Goal: Task Accomplishment & Management: Use online tool/utility

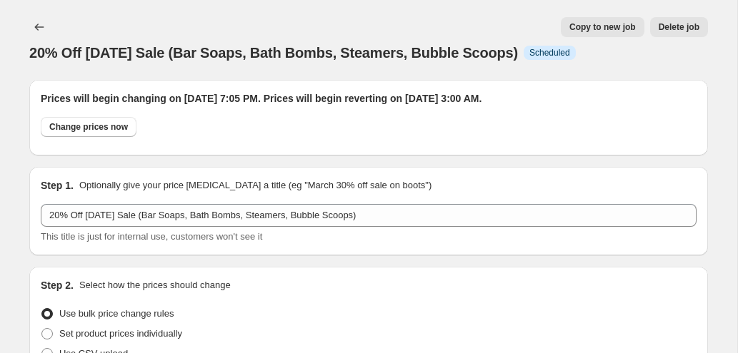
select select "percentage"
click at [41, 28] on icon "Price change jobs" at bounding box center [39, 27] width 14 height 14
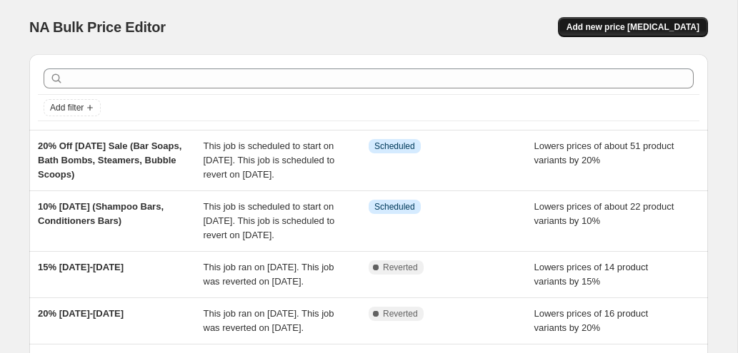
click at [632, 27] on span "Add new price [MEDICAL_DATA]" at bounding box center [632, 26] width 133 height 11
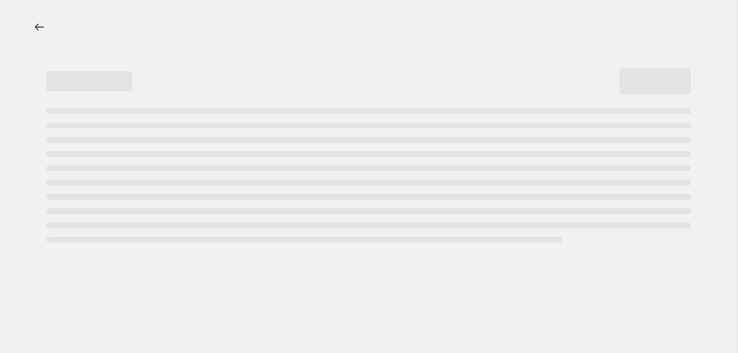
select select "percentage"
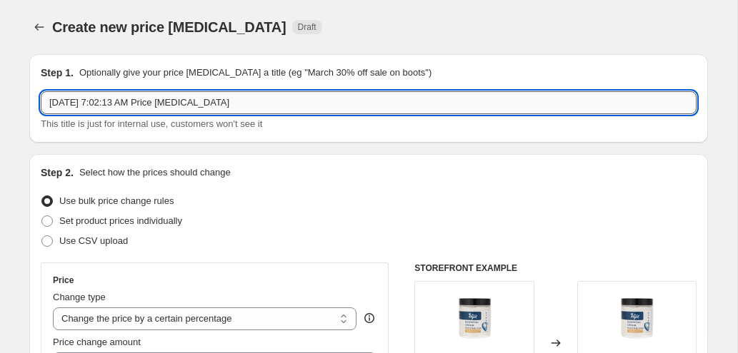
click at [252, 105] on input "[DATE] 7:02:13 AM Price [MEDICAL_DATA]" at bounding box center [368, 102] width 655 height 23
click at [253, 104] on input "[DATE] 7:02:13 AM Price [MEDICAL_DATA]" at bounding box center [368, 102] width 655 height 23
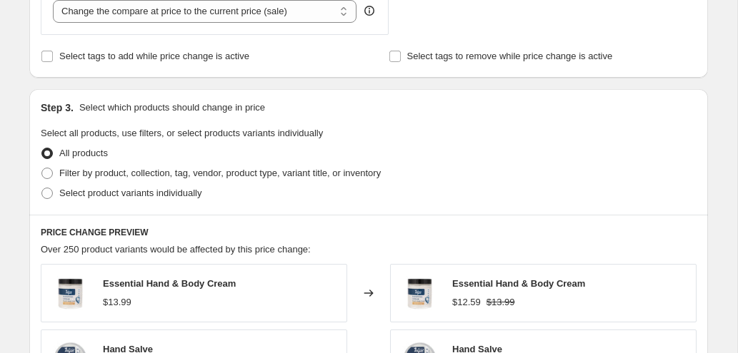
scroll to position [344, 0]
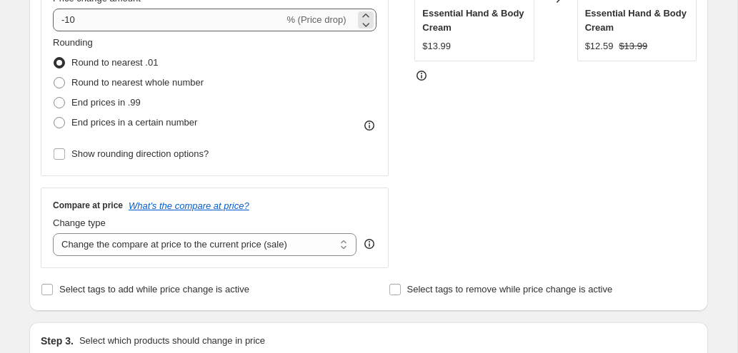
type input "15% OFF Foaming Hand Soaps (not eucalyptus , not growlers) [DATE] weekend"
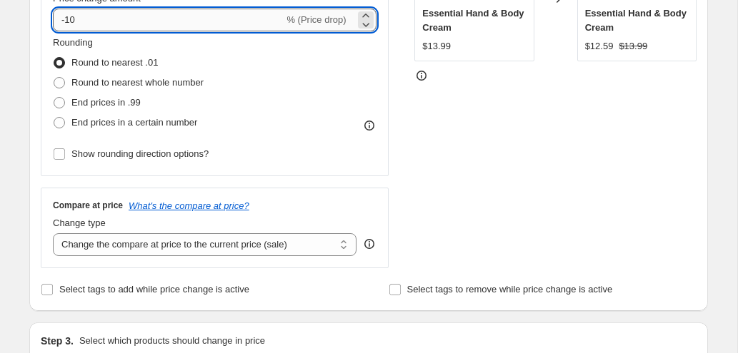
click at [105, 18] on input "-10" at bounding box center [168, 20] width 231 height 23
type input "-15"
click at [24, 69] on div "Step 1. Optionally give your price [MEDICAL_DATA] a title (eg "March 30% off sa…" at bounding box center [363, 347] width 690 height 1297
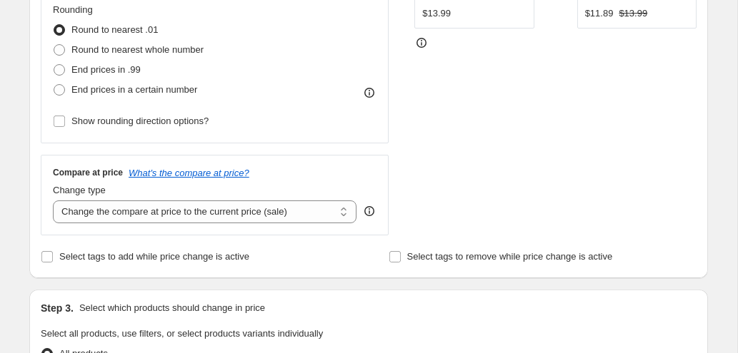
scroll to position [452, 0]
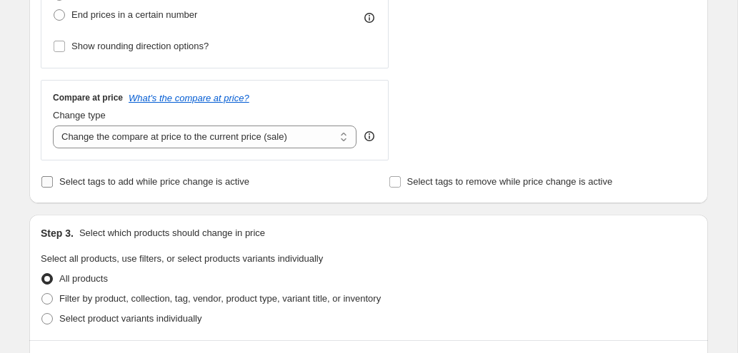
click at [46, 186] on input "Select tags to add while price change is active" at bounding box center [46, 181] width 11 height 11
checkbox input "true"
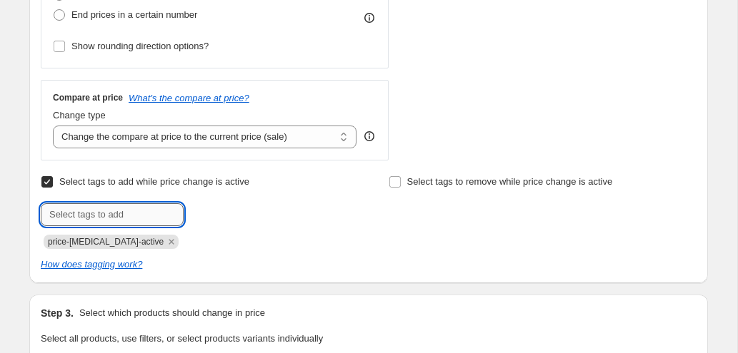
click at [101, 217] on input "text" at bounding box center [112, 214] width 143 height 23
type input "15%"
click at [219, 203] on button "Add 15%" at bounding box center [214, 213] width 54 height 20
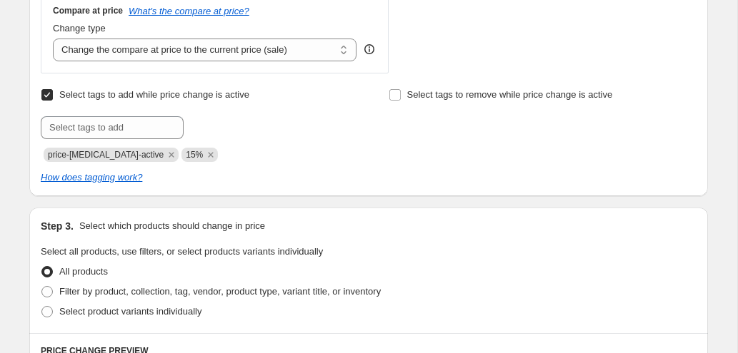
scroll to position [576, 0]
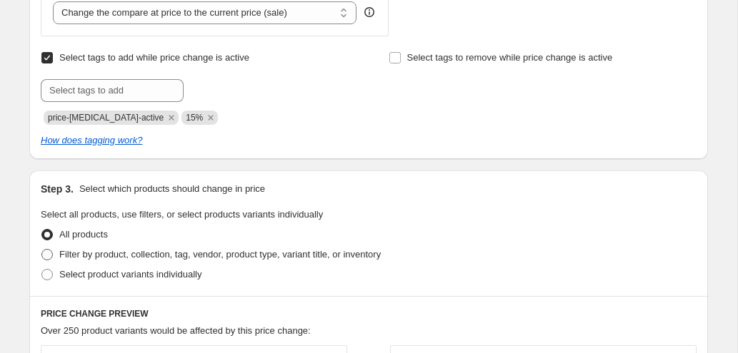
click at [126, 249] on span "Filter by product, collection, tag, vendor, product type, variant title, or inv…" at bounding box center [219, 254] width 321 height 11
click at [42, 249] on input "Filter by product, collection, tag, vendor, product type, variant title, or inv…" at bounding box center [41, 249] width 1 height 1
radio input "true"
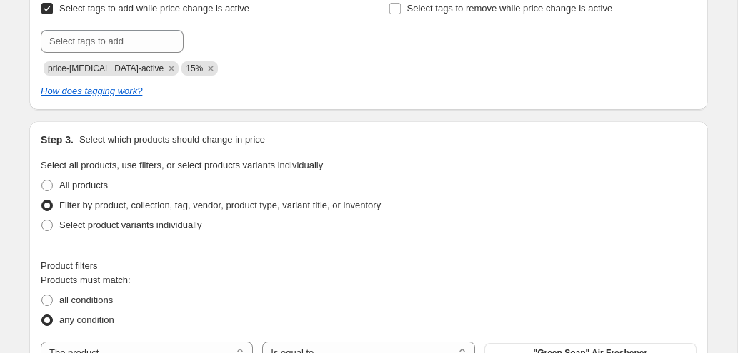
scroll to position [686, 0]
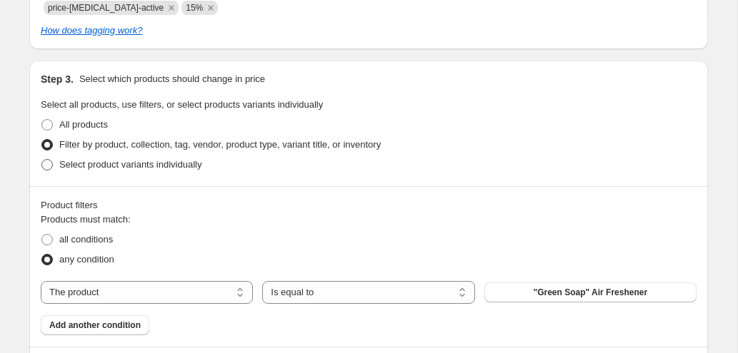
click at [133, 167] on span "Select product variants individually" at bounding box center [130, 164] width 142 height 11
click at [42, 160] on input "Select product variants individually" at bounding box center [41, 159] width 1 height 1
radio input "true"
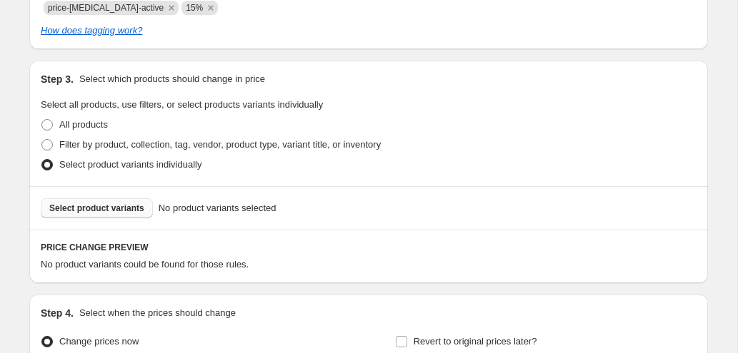
click at [124, 200] on button "Select product variants" at bounding box center [97, 208] width 112 height 20
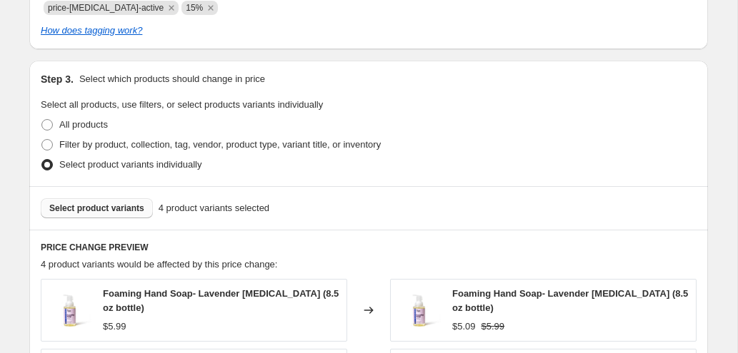
click at [137, 203] on button "Select product variants" at bounding box center [97, 208] width 112 height 20
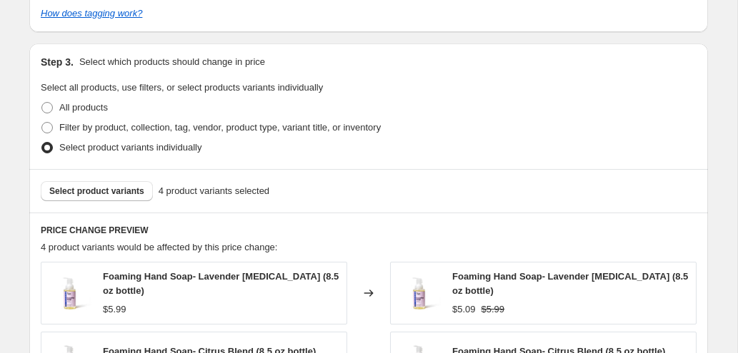
scroll to position [732, 0]
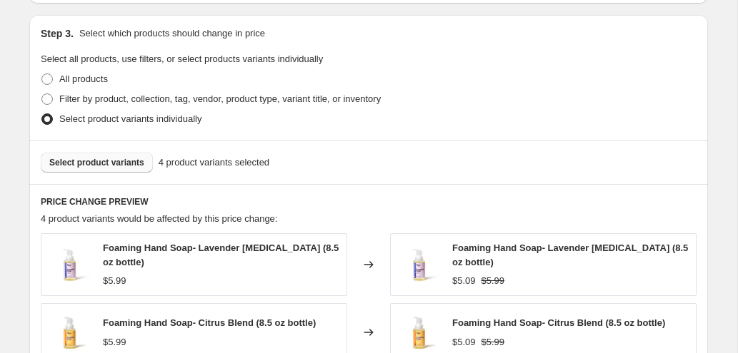
click at [134, 166] on span "Select product variants" at bounding box center [96, 162] width 95 height 11
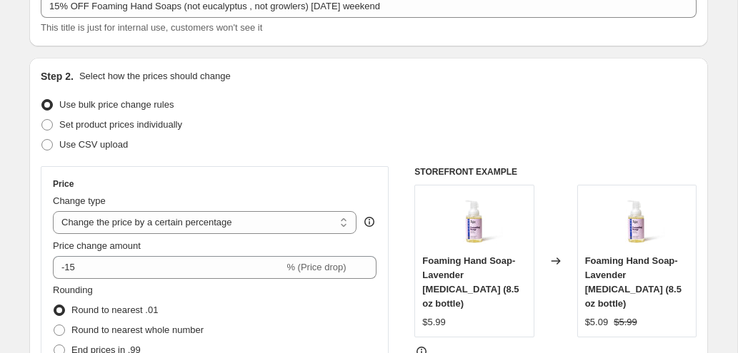
scroll to position [0, 0]
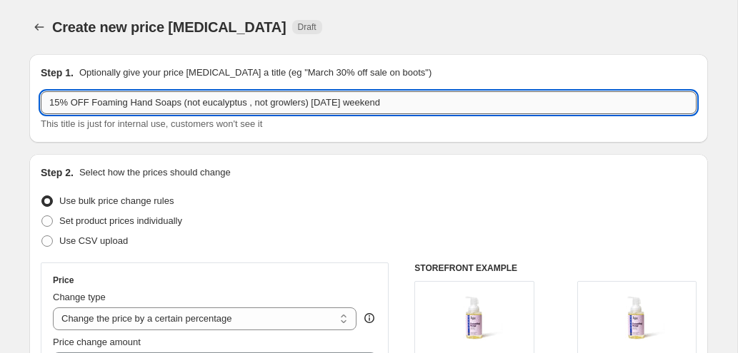
click at [183, 106] on input "15% OFF Foaming Hand Soaps (not eucalyptus , not growlers) [DATE] weekend" at bounding box center [368, 102] width 655 height 23
drag, startPoint x: 49, startPoint y: 106, endPoint x: 638, endPoint y: 101, distance: 589.1
click at [638, 101] on input "15% OFF Foaming Hand Soaps, Good God Lemon Lotion, Lavender Lotion (not eucalyp…" at bounding box center [368, 102] width 655 height 23
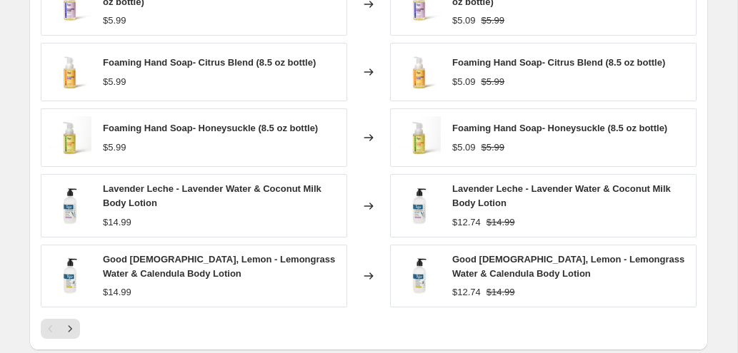
scroll to position [1211, 0]
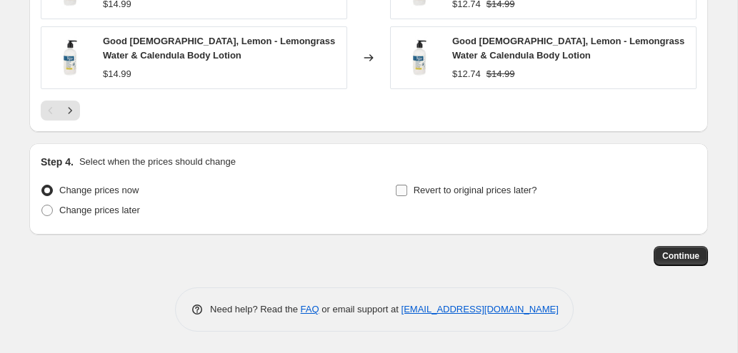
type input "15% OFF Foaming Hand Soaps, Good God Lemon Lotion, Lavender Lotion (not eucalyp…"
click at [397, 195] on input "Revert to original prices later?" at bounding box center [401, 190] width 11 height 11
checkbox input "true"
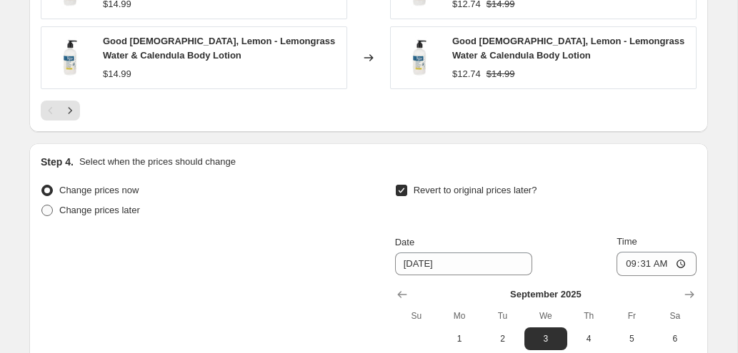
click at [131, 208] on span "Change prices later" at bounding box center [99, 210] width 81 height 11
click at [42, 206] on input "Change prices later" at bounding box center [41, 205] width 1 height 1
radio input "true"
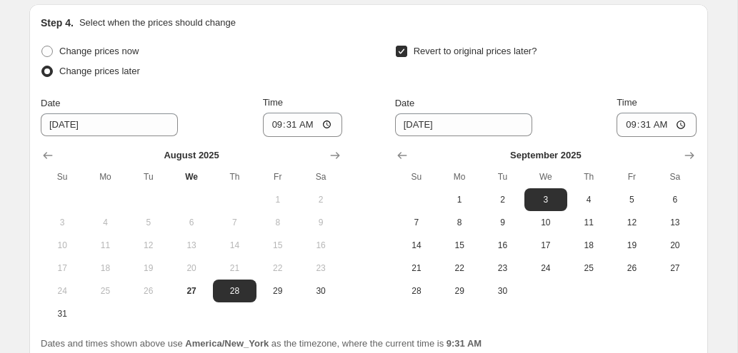
scroll to position [1358, 0]
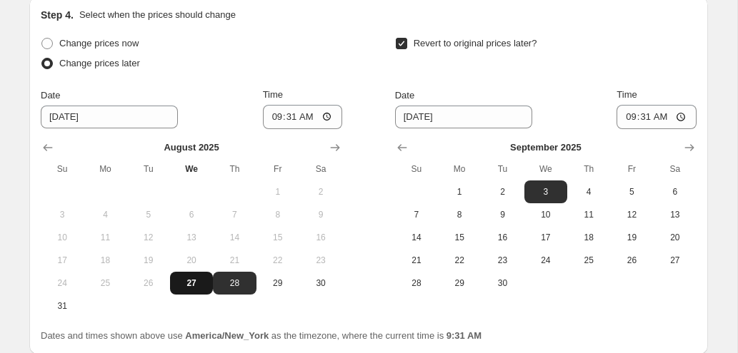
click at [193, 280] on span "27" at bounding box center [191, 283] width 31 height 11
type input "[DATE]"
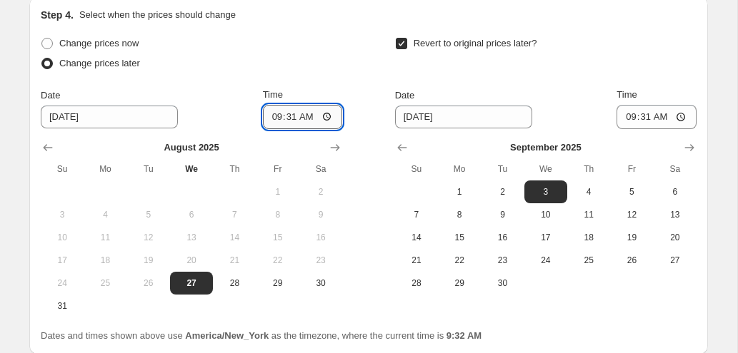
click at [277, 116] on input "09:31" at bounding box center [303, 117] width 80 height 24
type input "19:00"
click at [496, 182] on button "2" at bounding box center [502, 192] width 43 height 23
type input "[DATE]"
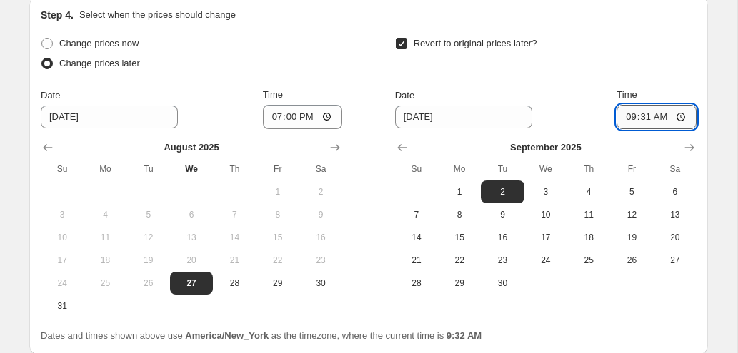
click at [633, 113] on input "09:31" at bounding box center [656, 117] width 80 height 24
type input "03:00"
click at [501, 81] on div "Revert to original prices later? Date [DATE] Time 03:00 [DATE] Su Mo Tu We Th F…" at bounding box center [545, 164] width 301 height 261
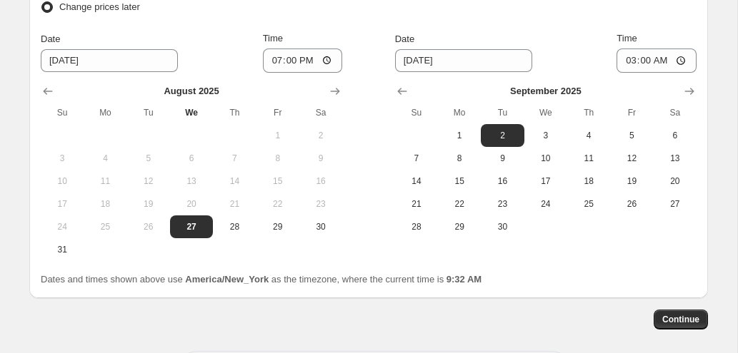
scroll to position [1478, 0]
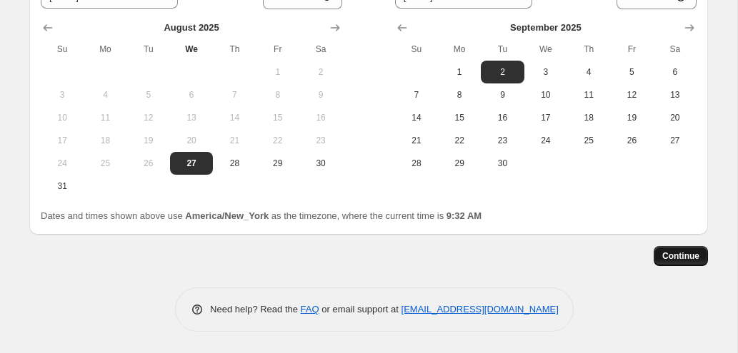
click at [688, 261] on span "Continue" at bounding box center [680, 256] width 37 height 11
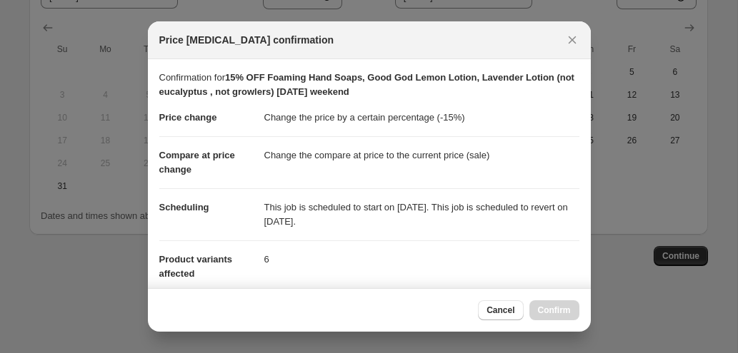
scroll to position [311, 0]
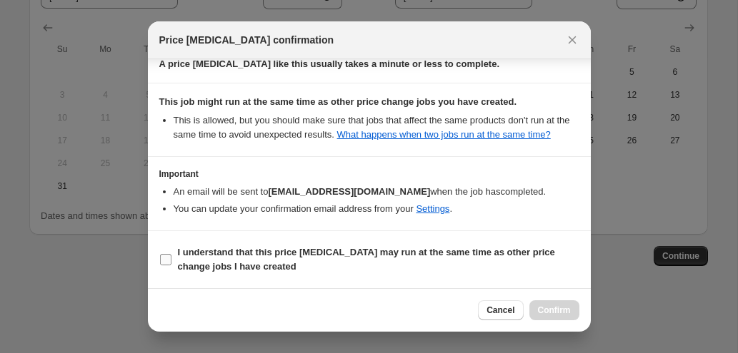
click at [272, 251] on b "I understand that this price [MEDICAL_DATA] may run at the same time as other p…" at bounding box center [366, 259] width 377 height 25
click at [171, 254] on input "I understand that this price [MEDICAL_DATA] may run at the same time as other p…" at bounding box center [165, 259] width 11 height 11
checkbox input "true"
click at [543, 309] on span "Confirm" at bounding box center [554, 310] width 33 height 11
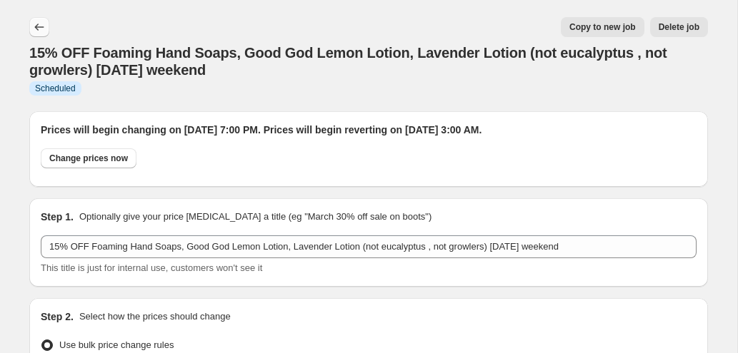
click at [34, 22] on icon "Price change jobs" at bounding box center [39, 27] width 14 height 14
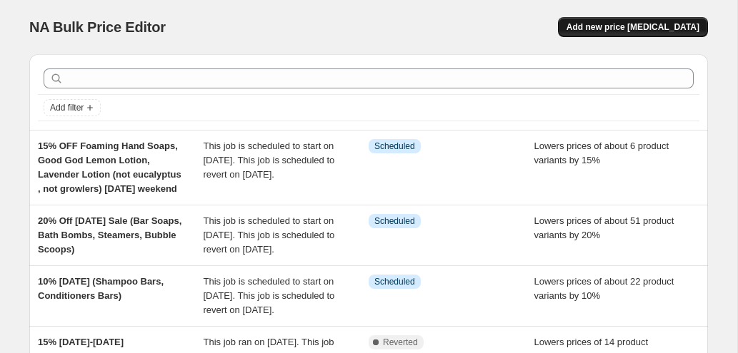
click at [613, 27] on span "Add new price [MEDICAL_DATA]" at bounding box center [632, 26] width 133 height 11
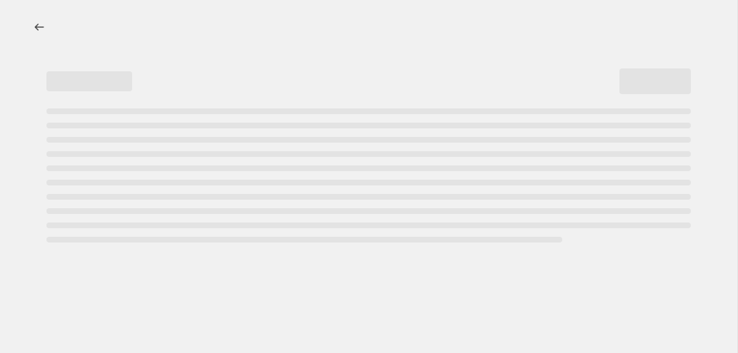
select select "percentage"
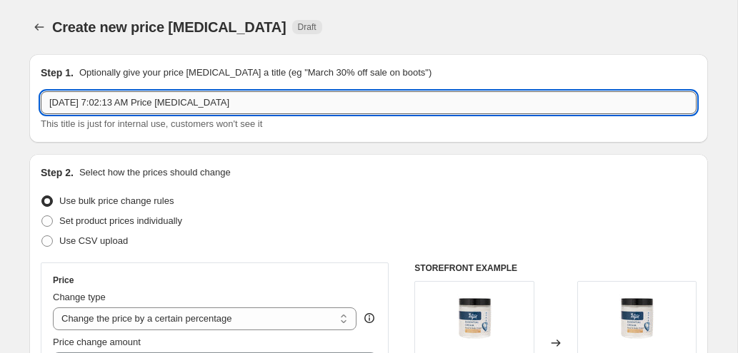
click at [323, 106] on input "[DATE] 7:02:13 AM Price [MEDICAL_DATA]" at bounding box center [368, 102] width 655 height 23
click at [350, 105] on input "40% [DATE] (Eucalyptus foaming" at bounding box center [368, 102] width 655 height 23
type input "40% [DATE] (Eucalyptus foaming, French Lilac Candle"
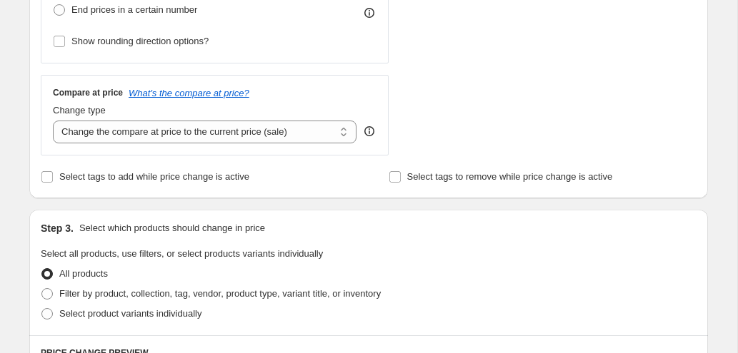
scroll to position [458, 0]
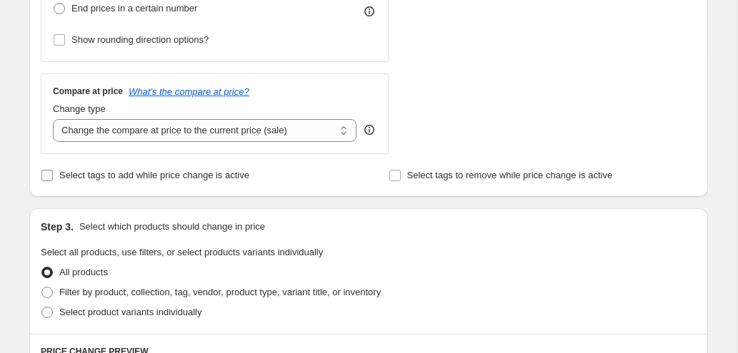
click at [52, 178] on input "Select tags to add while price change is active" at bounding box center [46, 175] width 11 height 11
checkbox input "true"
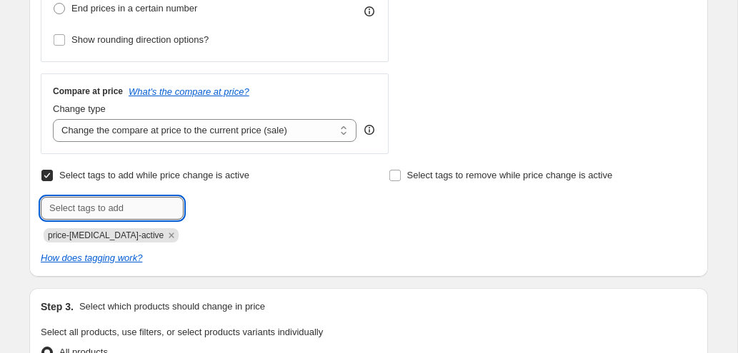
click at [81, 210] on input "text" at bounding box center [112, 208] width 143 height 23
type input "40%"
click at [206, 204] on b "Add" at bounding box center [204, 207] width 16 height 10
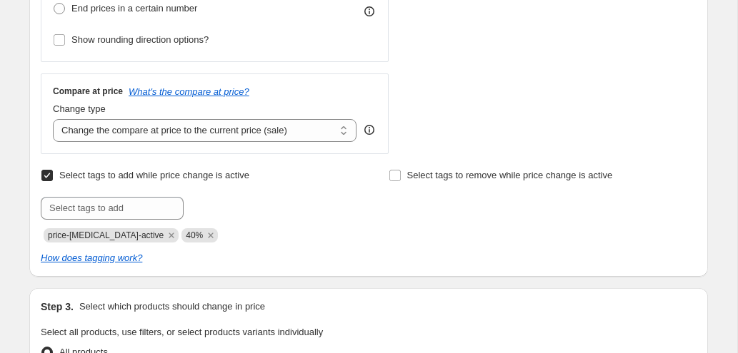
click at [12, 236] on div "Create new price [MEDICAL_DATA]. This page is ready Create new price [MEDICAL_D…" at bounding box center [368, 295] width 713 height 1507
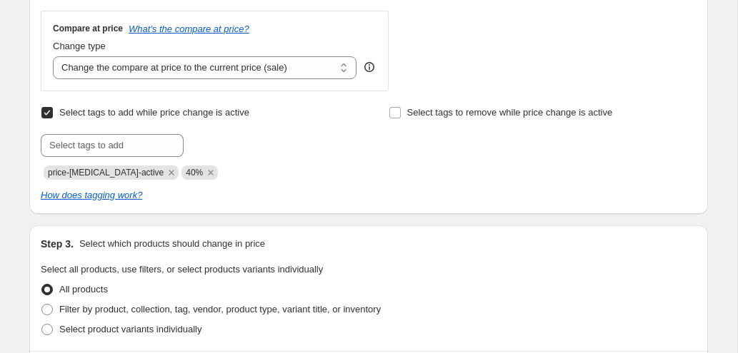
scroll to position [604, 0]
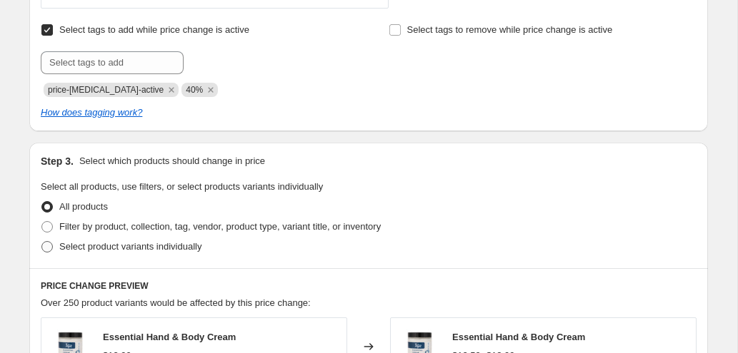
click at [47, 244] on span at bounding box center [46, 246] width 11 height 11
click at [42, 242] on input "Select product variants individually" at bounding box center [41, 241] width 1 height 1
radio input "true"
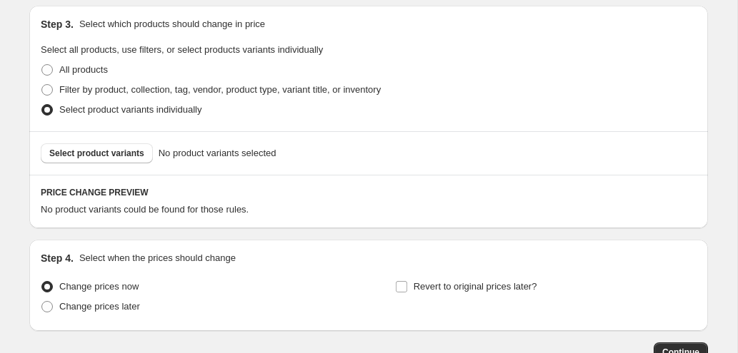
scroll to position [781, 0]
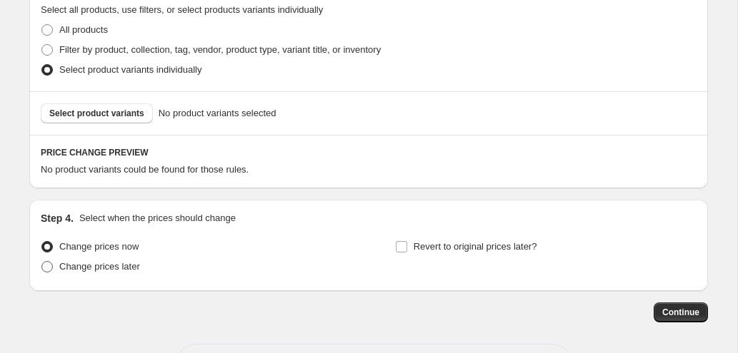
click at [56, 271] on label "Change prices later" at bounding box center [90, 267] width 99 height 20
click at [42, 262] on input "Change prices later" at bounding box center [41, 261] width 1 height 1
radio input "true"
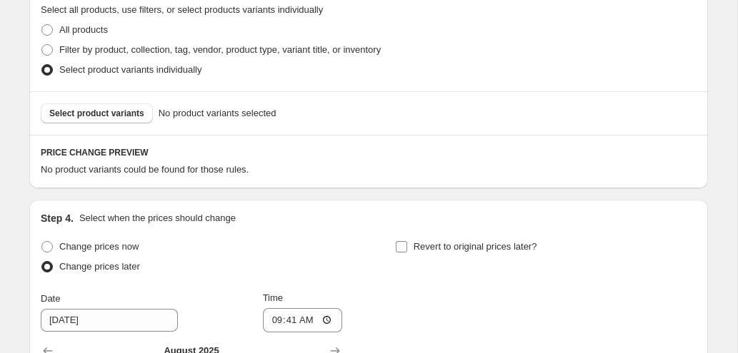
click at [444, 248] on span "Revert to original prices later?" at bounding box center [475, 246] width 124 height 11
click at [407, 248] on input "Revert to original prices later?" at bounding box center [401, 246] width 11 height 11
checkbox input "true"
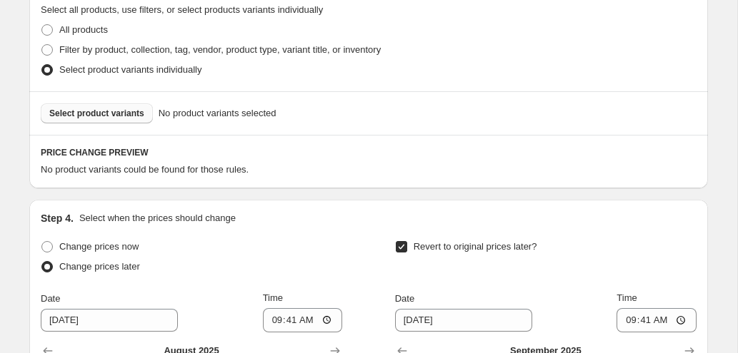
click at [129, 109] on span "Select product variants" at bounding box center [96, 113] width 95 height 11
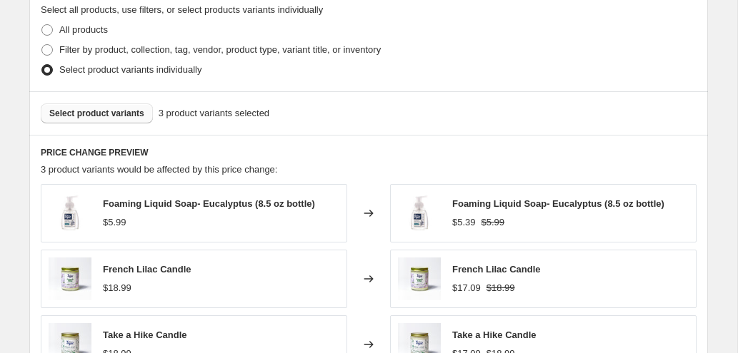
scroll to position [900, 0]
